Goal: Information Seeking & Learning: Learn about a topic

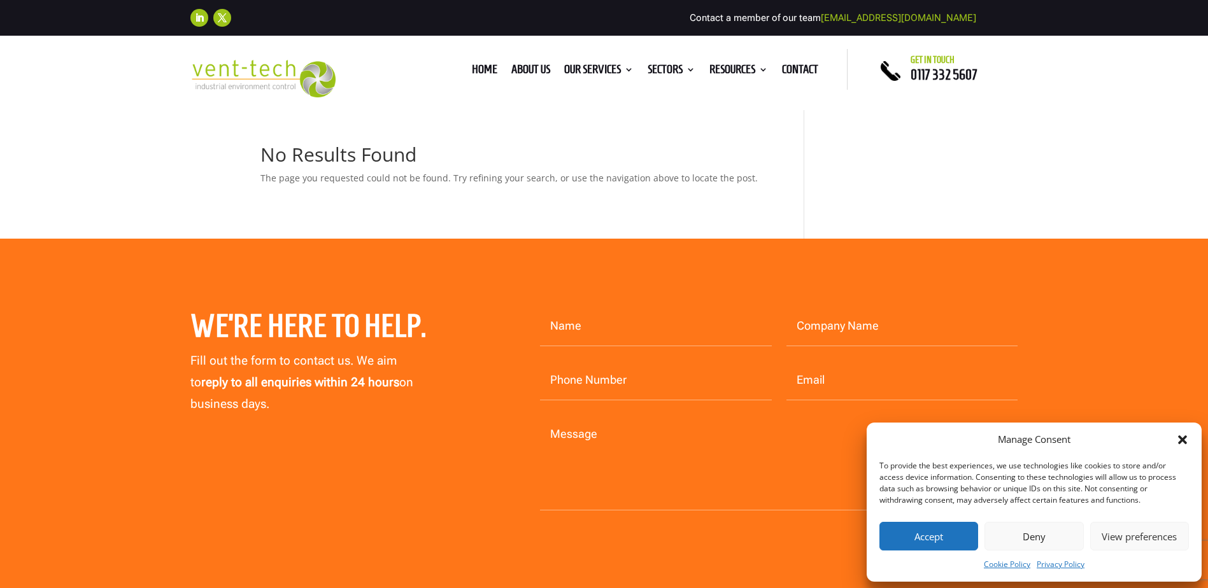
click at [1185, 436] on icon "Close dialog" at bounding box center [1182, 440] width 13 height 13
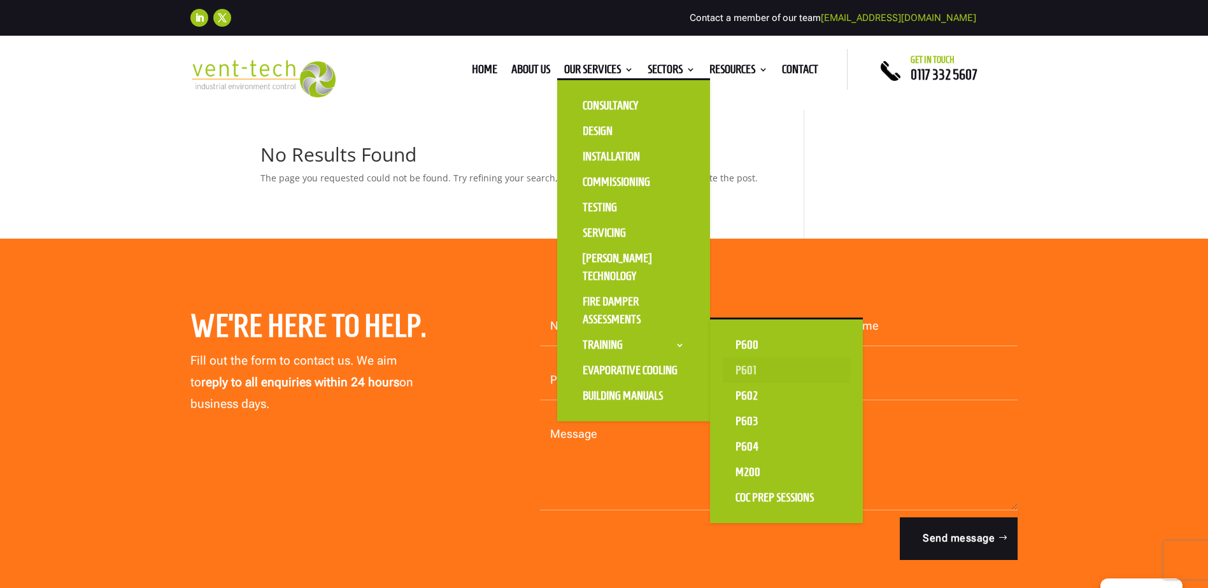
click at [742, 369] on link "P601" at bounding box center [786, 370] width 127 height 25
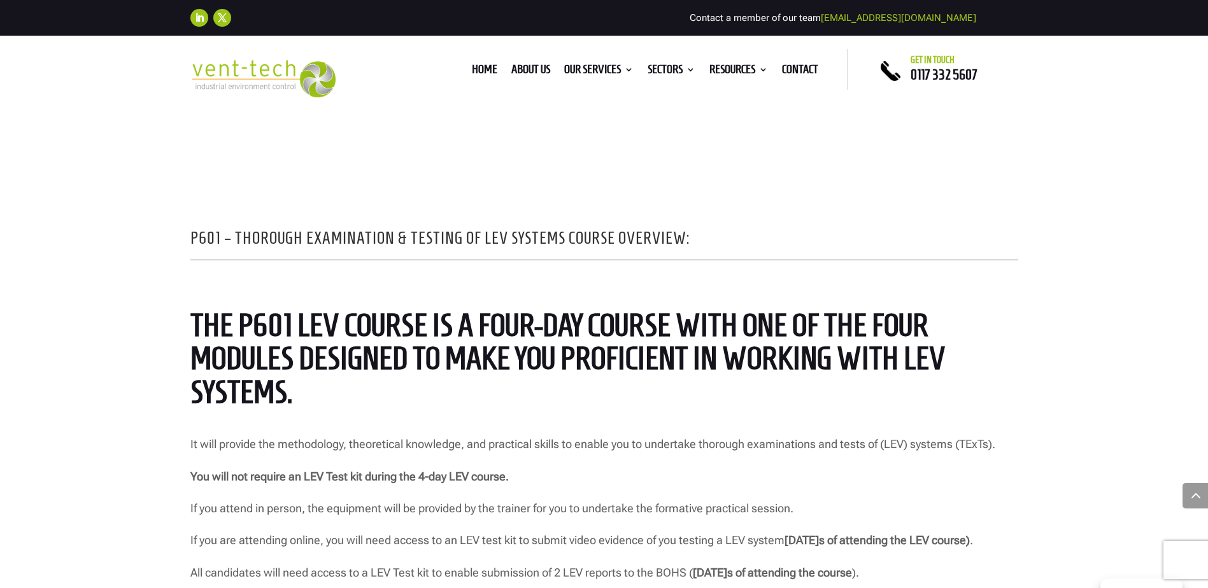
scroll to position [891, 0]
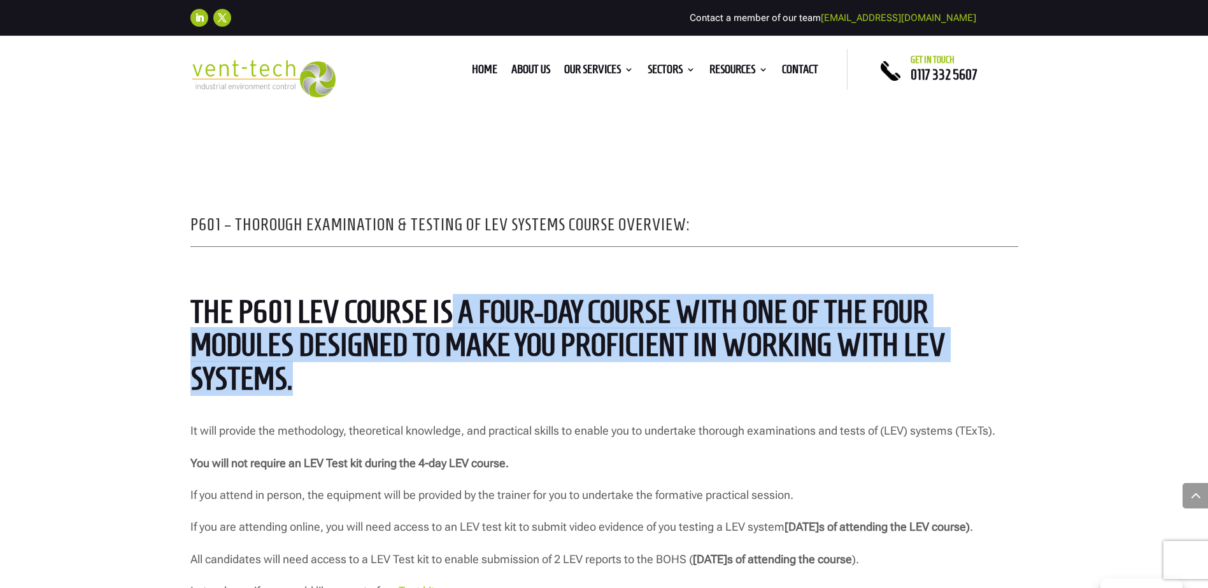
drag, startPoint x: 455, startPoint y: 313, endPoint x: 908, endPoint y: 387, distance: 458.8
click at [909, 387] on h2 "The P601 LEV course is a four-day course with one of the four modules designed …" at bounding box center [604, 348] width 828 height 107
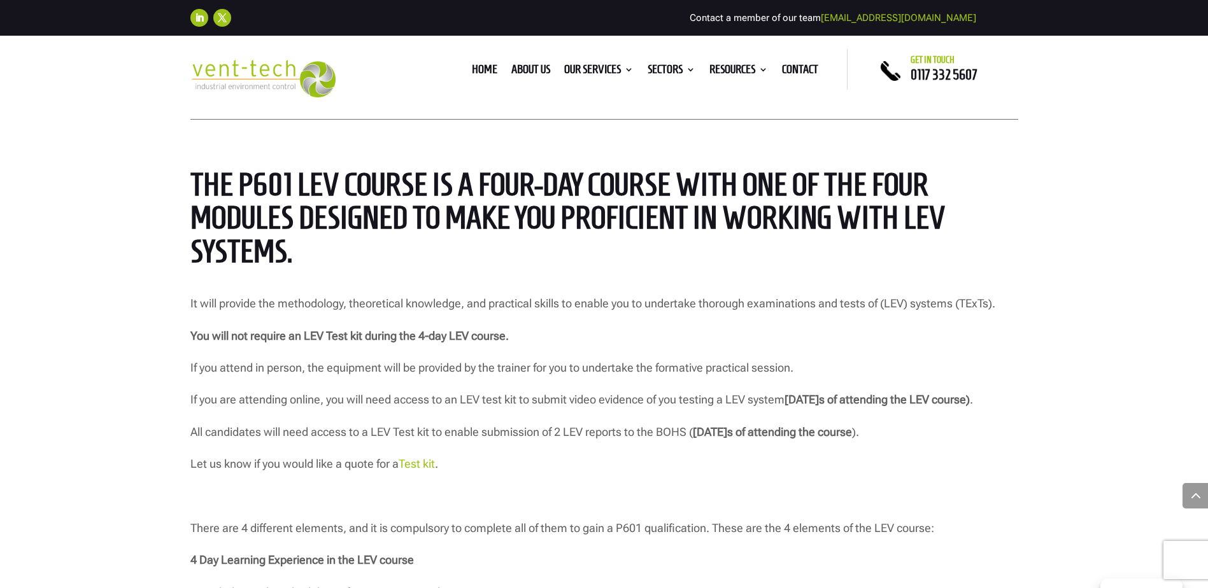
click at [418, 369] on p "If you attend in person, the equipment will be provided by the trainer for you …" at bounding box center [604, 374] width 828 height 32
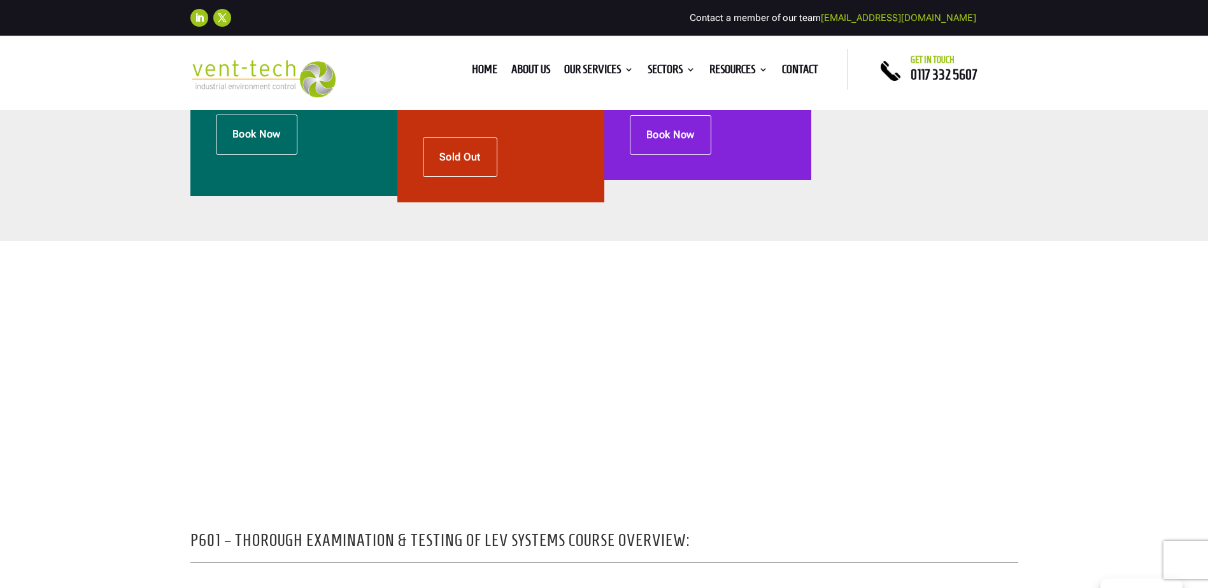
scroll to position [0, 0]
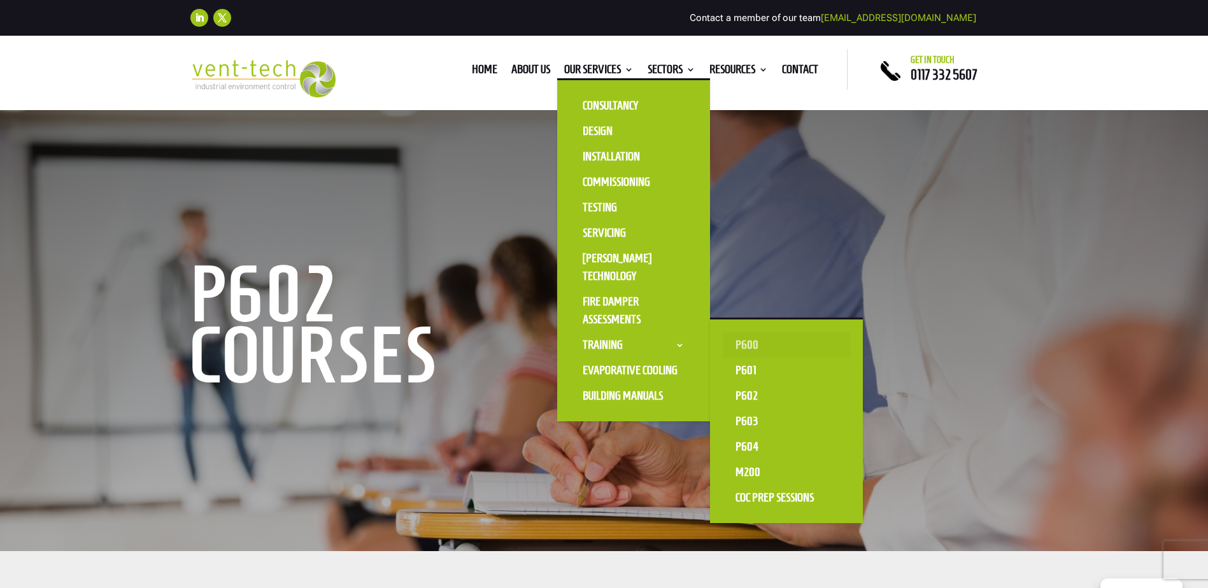
click at [770, 344] on link "P600" at bounding box center [786, 344] width 127 height 25
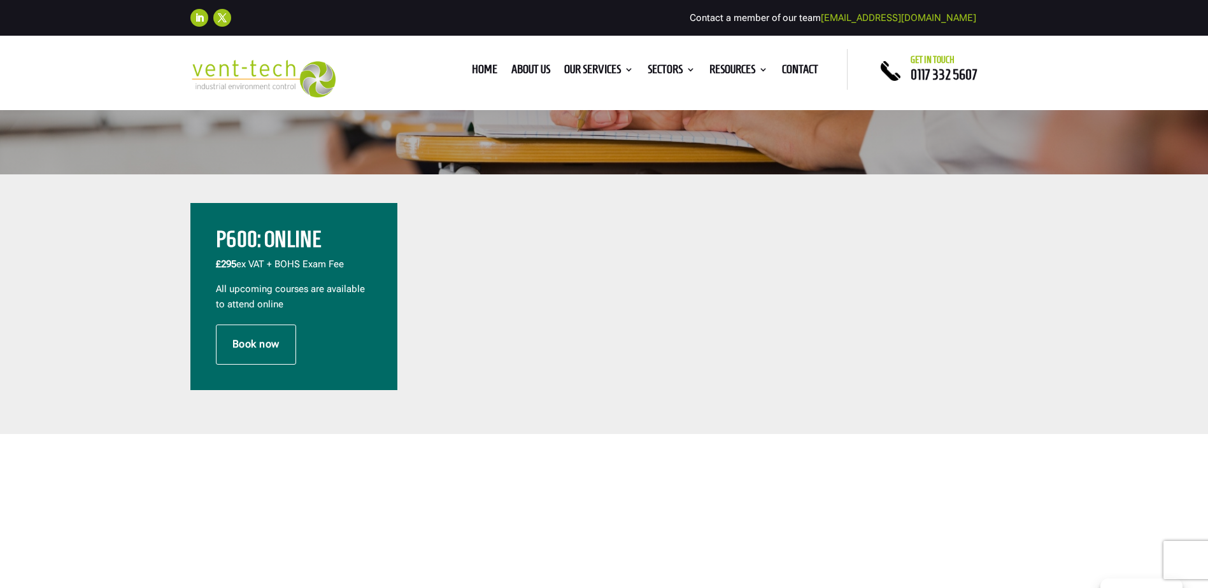
scroll to position [382, 0]
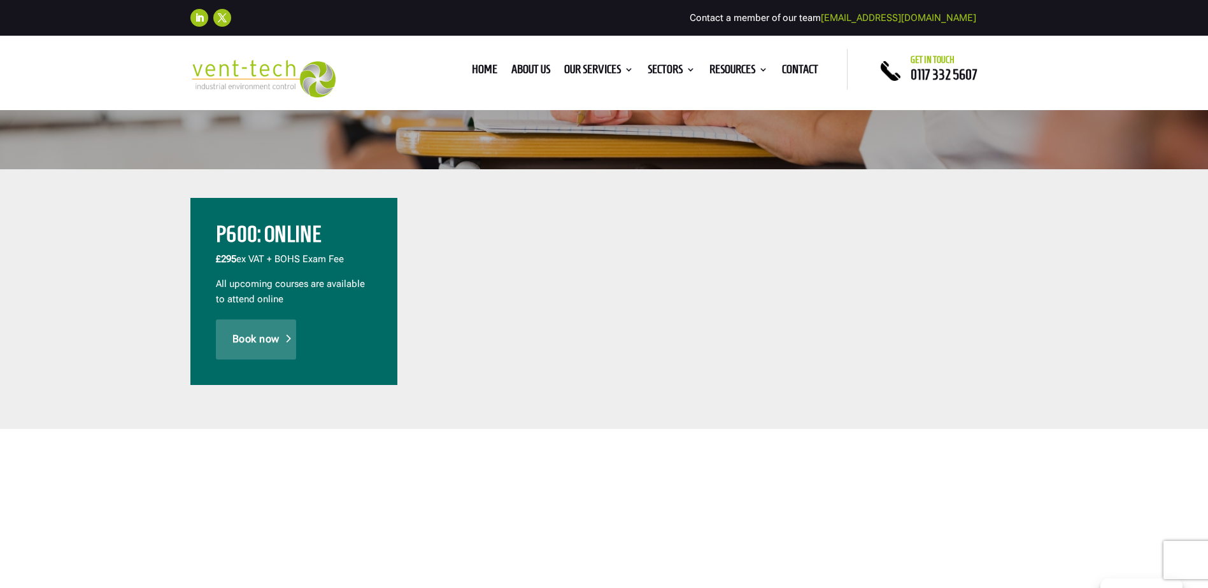
click at [281, 340] on link "Book now" at bounding box center [256, 339] width 80 height 39
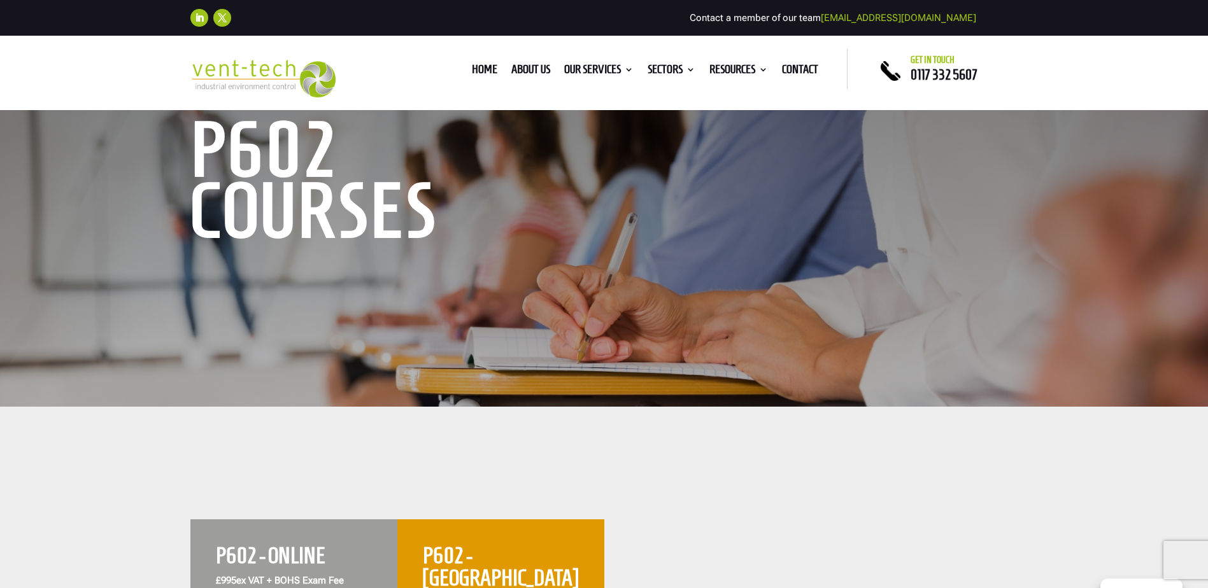
scroll to position [127, 0]
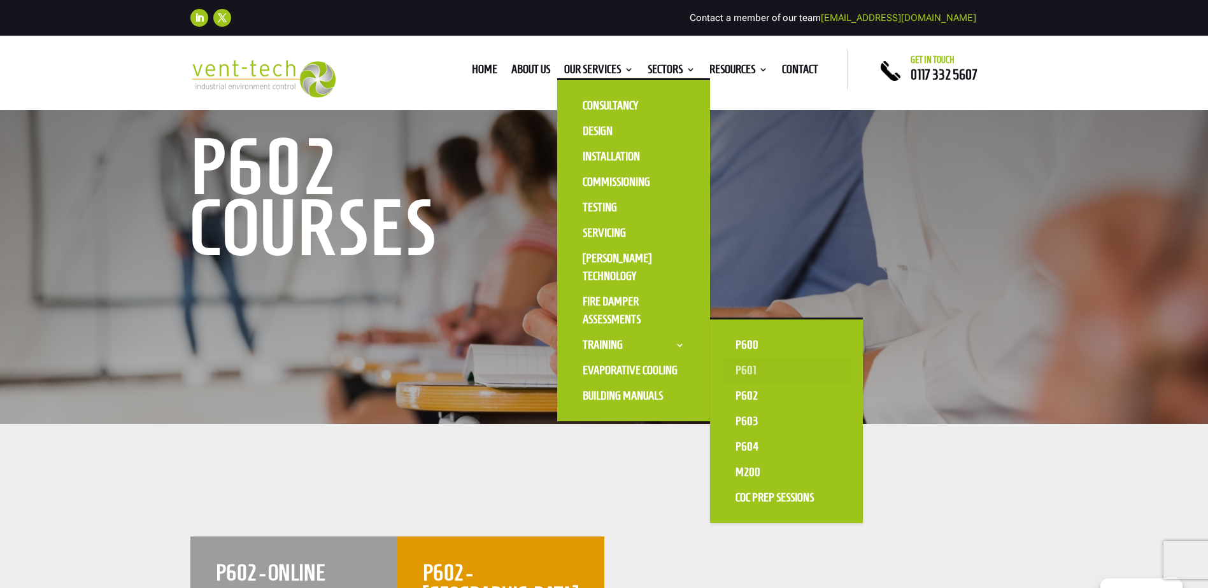
click at [742, 371] on link "P601" at bounding box center [786, 370] width 127 height 25
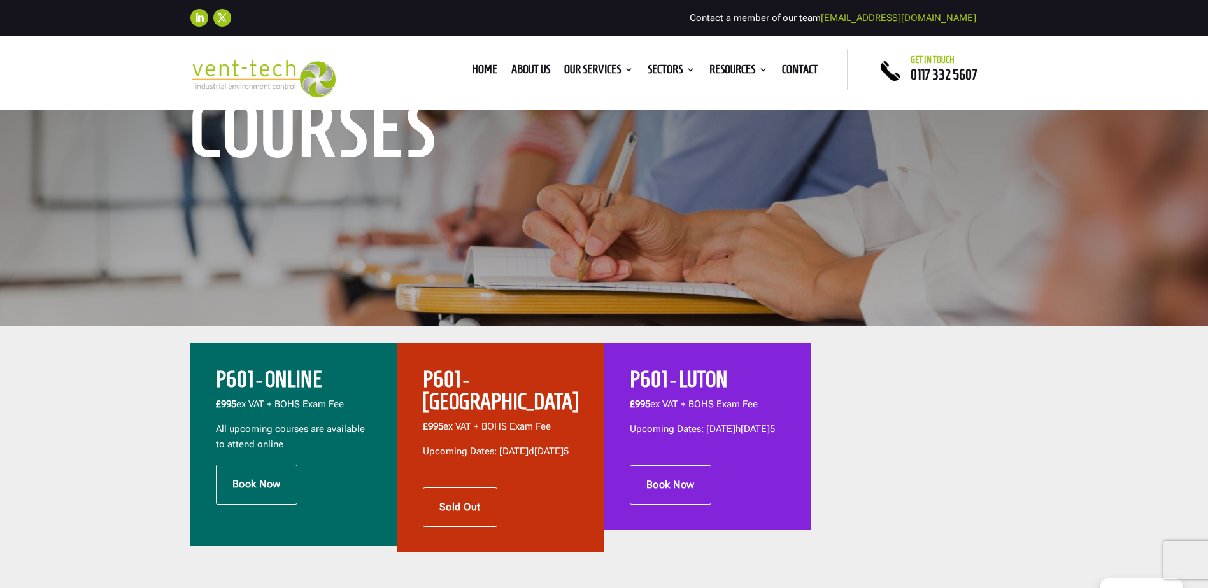
scroll to position [255, 0]
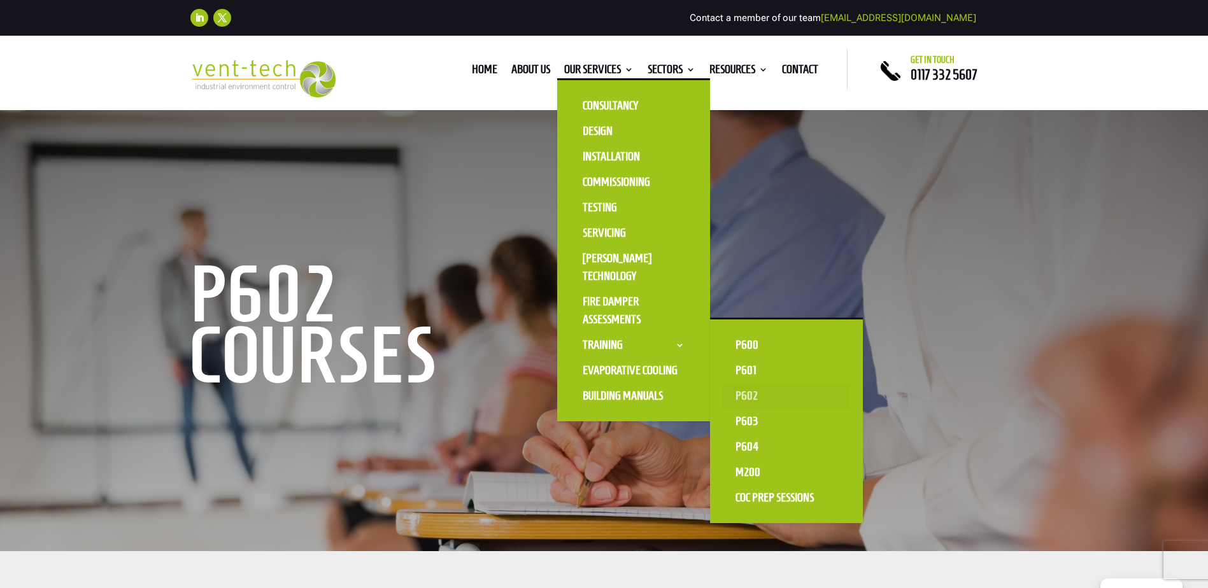
click at [756, 392] on link "P602" at bounding box center [786, 395] width 127 height 25
click at [757, 421] on link "P603" at bounding box center [786, 421] width 127 height 25
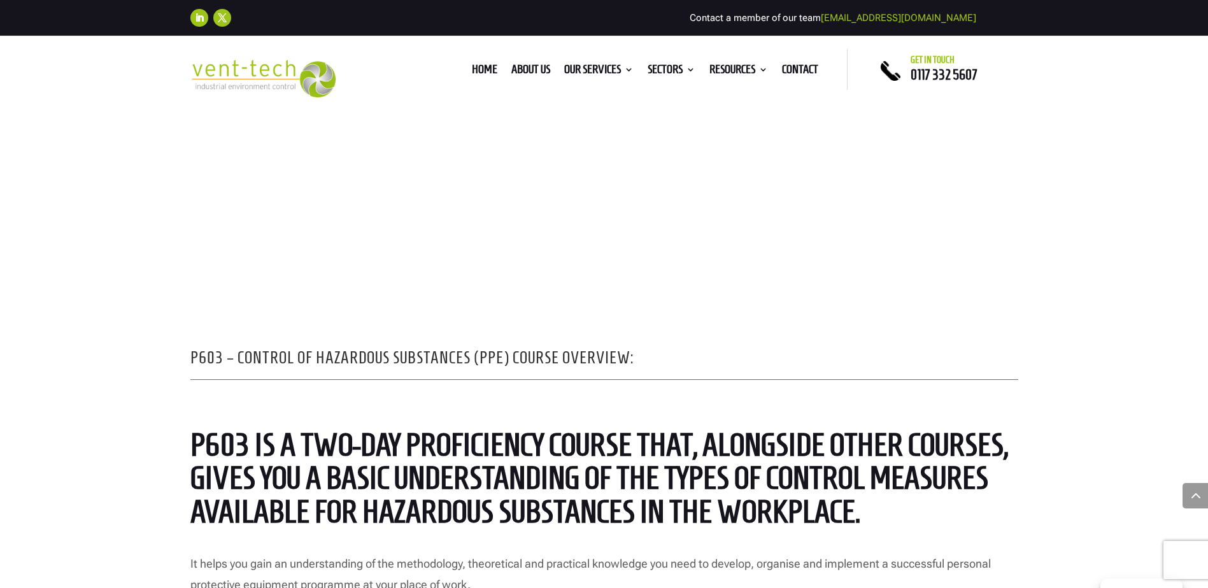
scroll to position [891, 0]
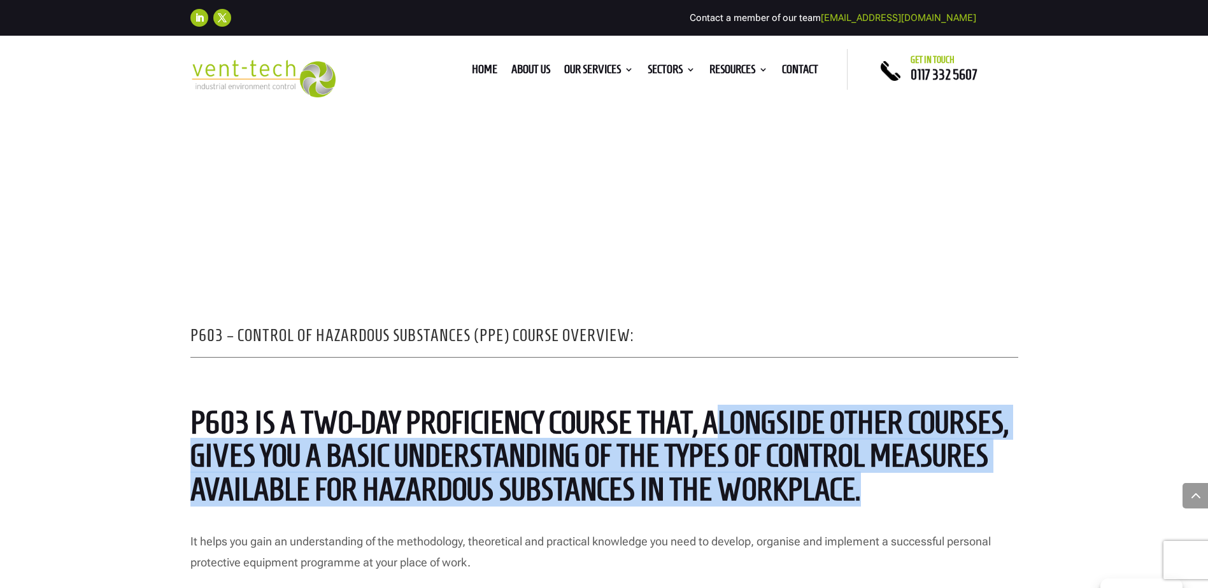
drag, startPoint x: 713, startPoint y: 429, endPoint x: 980, endPoint y: 478, distance: 271.9
click at [980, 478] on h2 "P603 is a two-day proficiency course that, alongside other courses, gives you a…" at bounding box center [604, 459] width 828 height 107
drag, startPoint x: 980, startPoint y: 478, endPoint x: 895, endPoint y: 483, distance: 84.9
click at [895, 483] on h2 "P603 is a two-day proficiency course that, alongside other courses, gives you a…" at bounding box center [604, 459] width 828 height 107
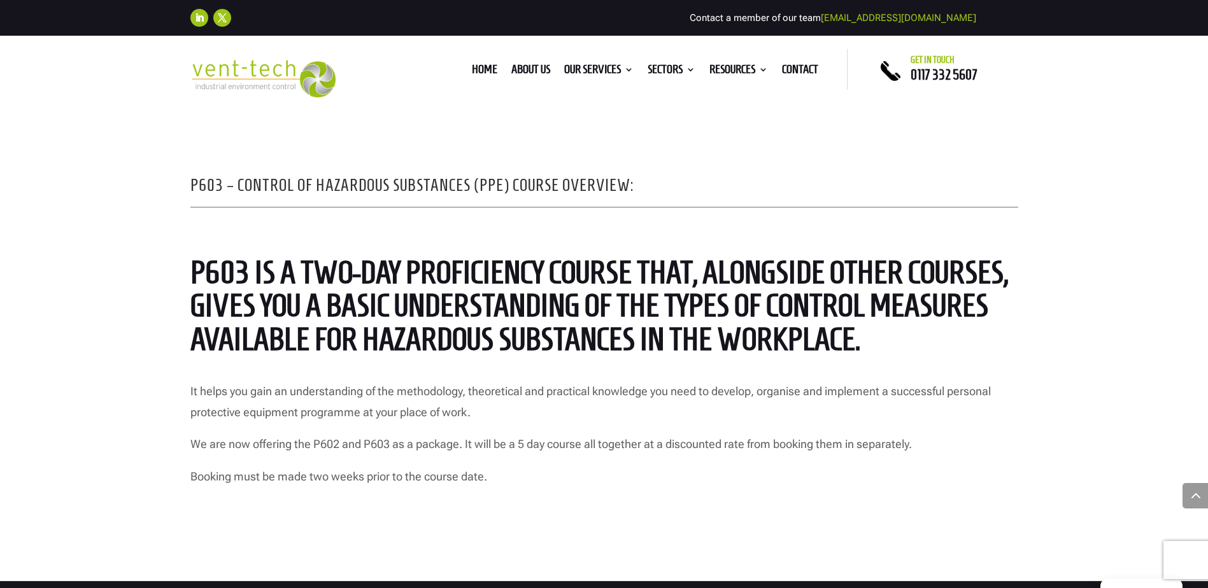
scroll to position [955, 0]
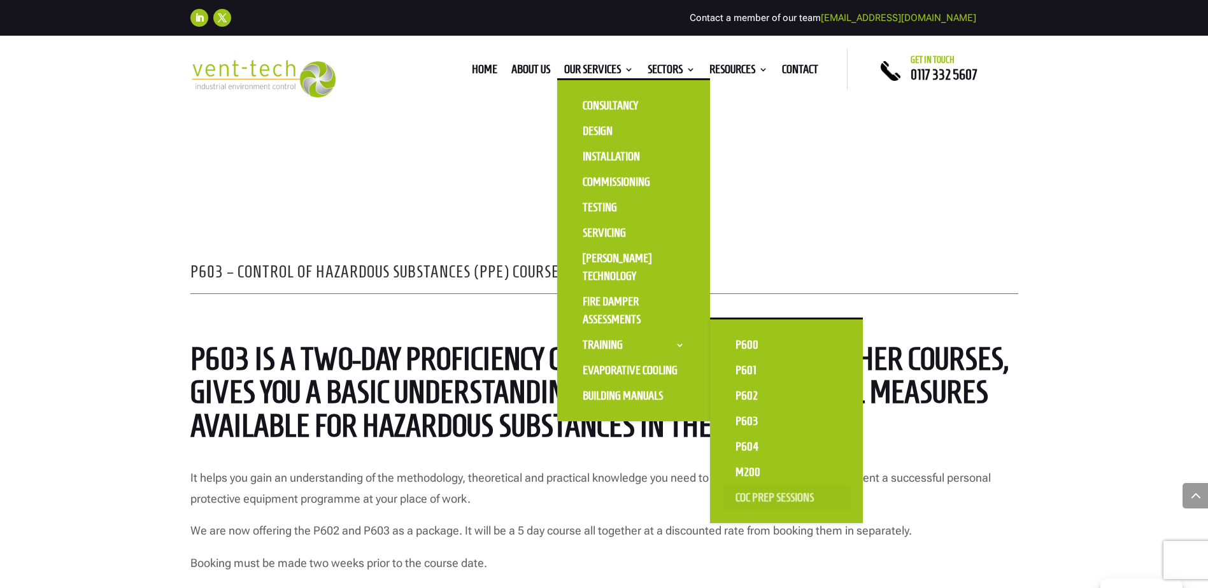
click at [754, 495] on link "CoC Prep Sessions" at bounding box center [786, 497] width 127 height 25
